Goal: Task Accomplishment & Management: Use online tool/utility

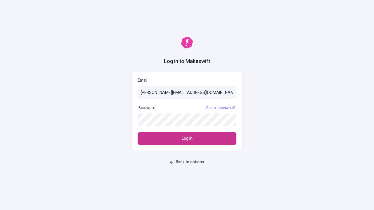
click at [187, 139] on span "Log in" at bounding box center [187, 138] width 11 height 6
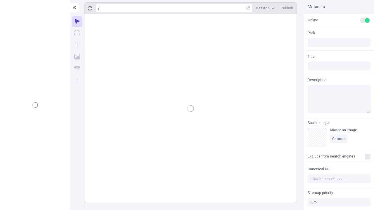
type input "/deep-link-acidus"
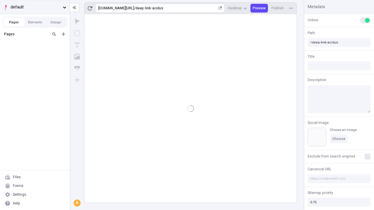
click at [35, 7] on span "default" at bounding box center [36, 7] width 50 height 6
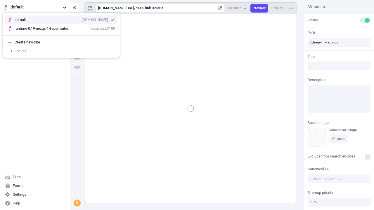
click at [82, 19] on div "qee9k4dy7d.staging.makeswift.site" at bounding box center [95, 20] width 26 height 5
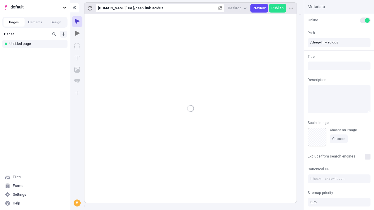
click at [63, 34] on icon "Add new" at bounding box center [64, 34] width 4 height 4
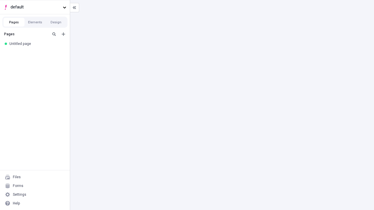
click at [36, 53] on div "Blank page" at bounding box center [36, 54] width 56 height 9
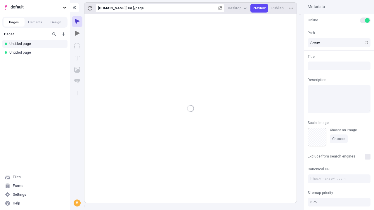
type input "/deep-link-spiculum"
click at [63, 34] on icon "Add new" at bounding box center [64, 34] width 4 height 4
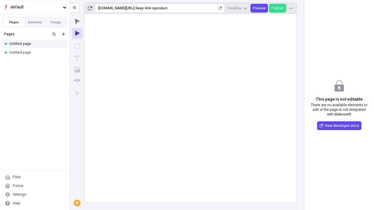
click at [36, 53] on div "Blank page" at bounding box center [36, 54] width 56 height 9
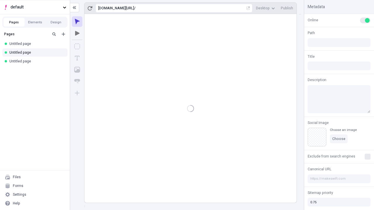
type input "/page"
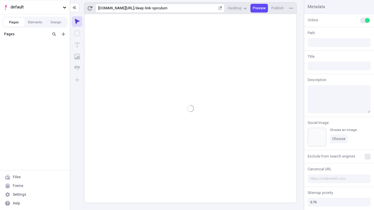
type input "/deep-link-spiculum"
